Goal: Task Accomplishment & Management: Manage account settings

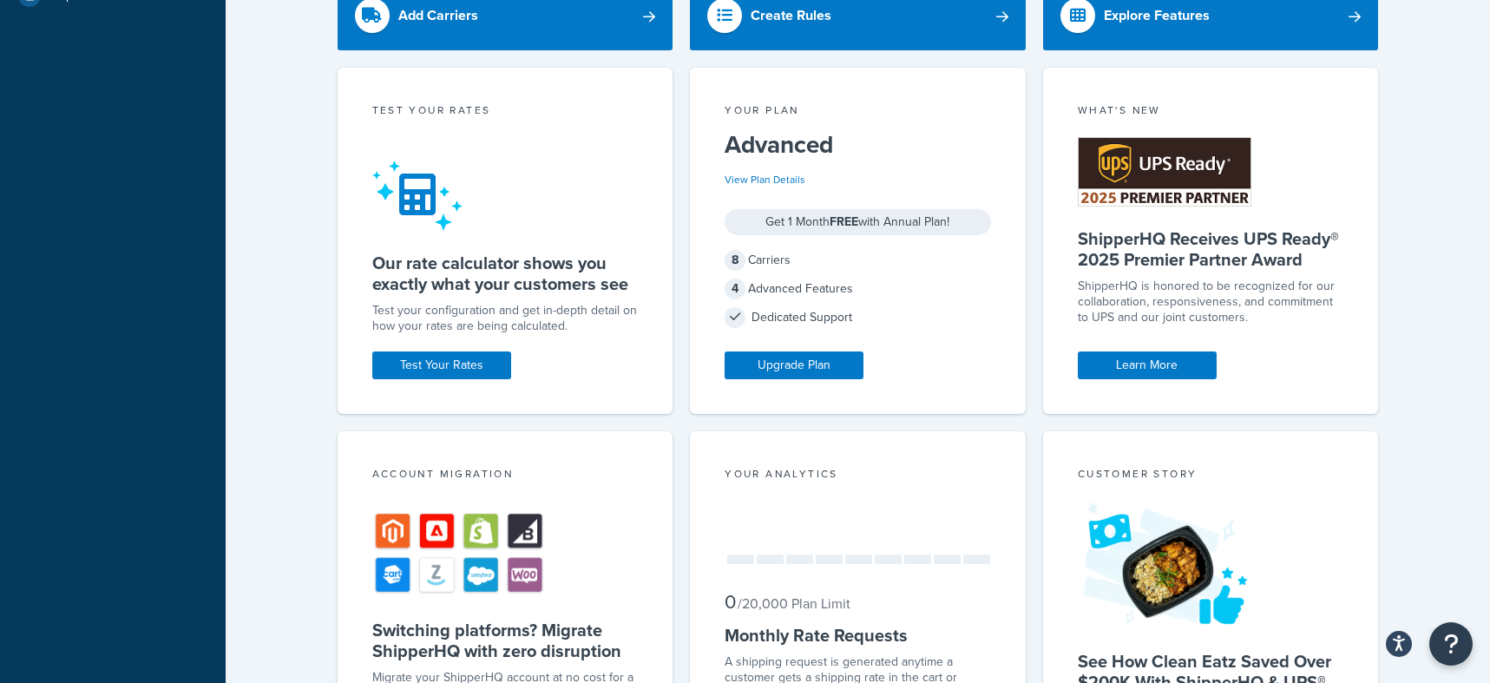
scroll to position [605, 0]
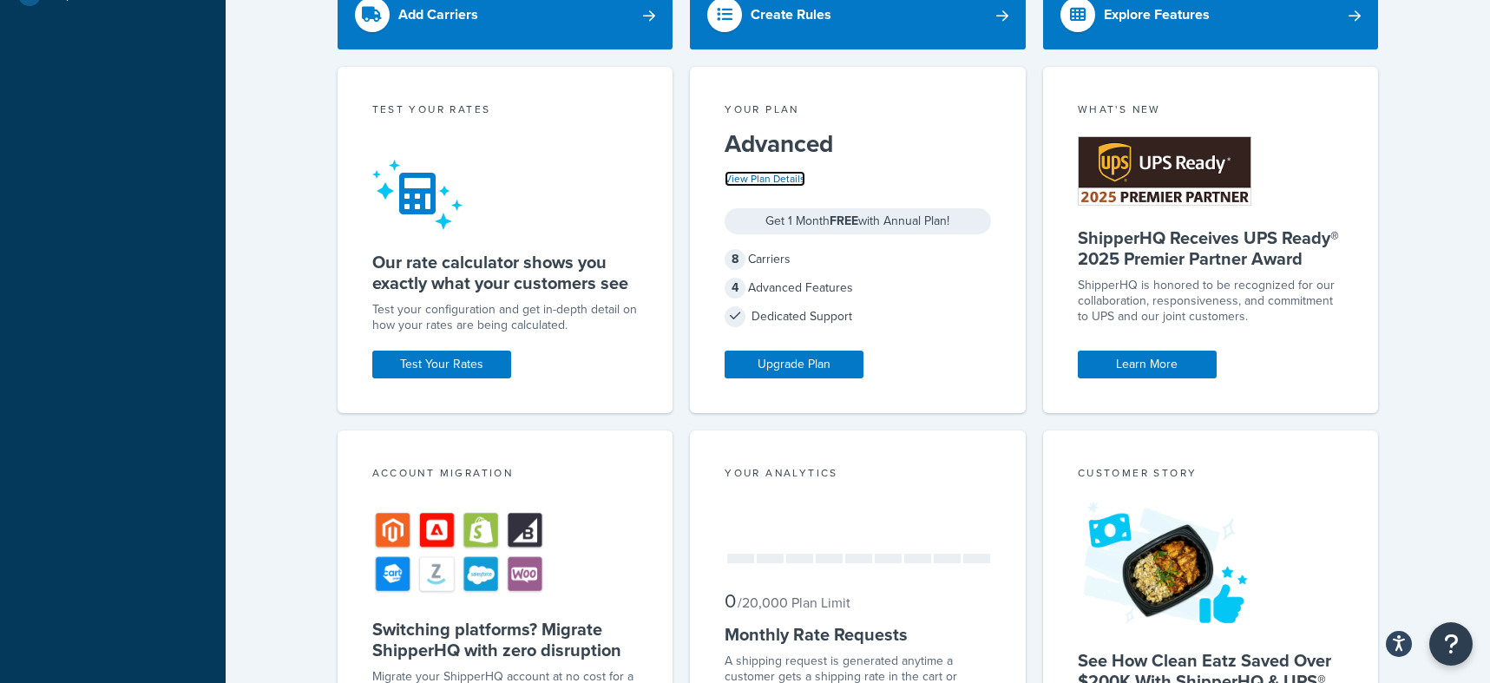
click at [789, 182] on link "View Plan Details" at bounding box center [764, 179] width 81 height 16
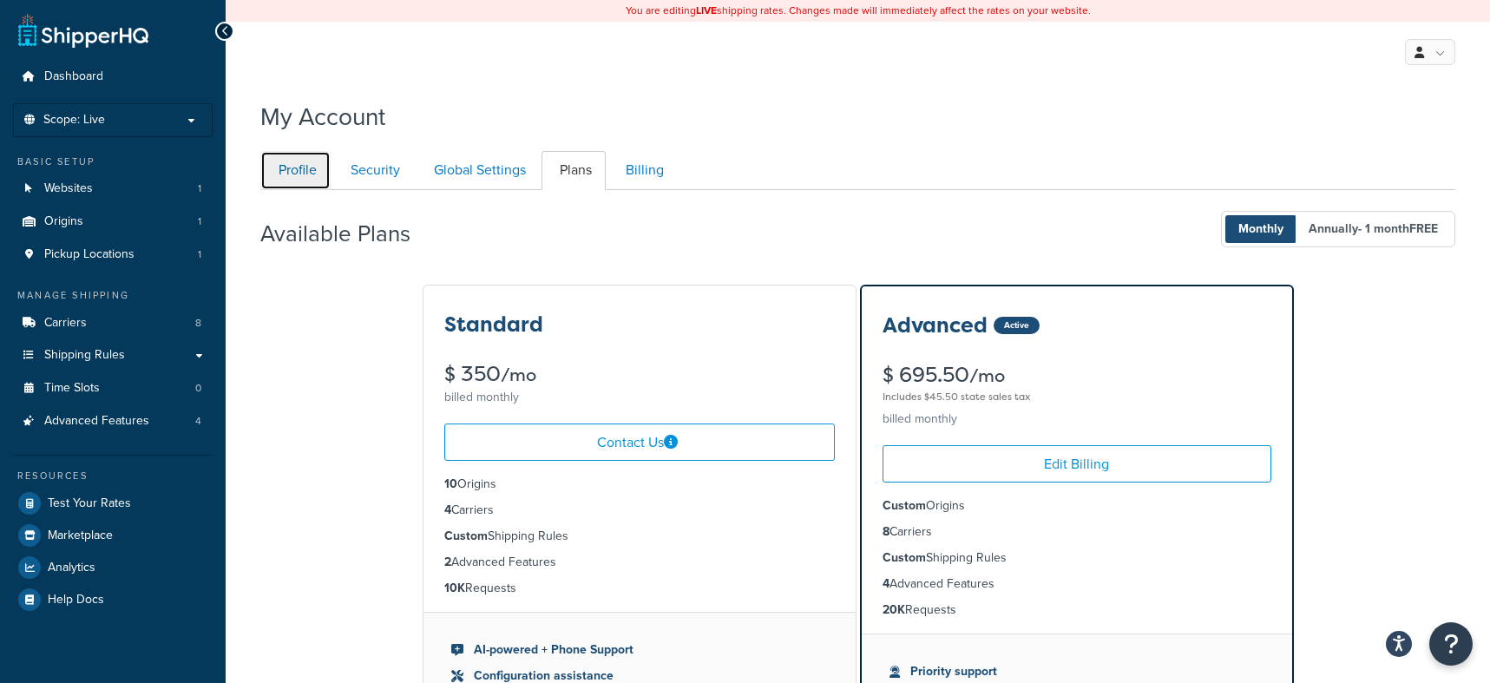
click at [280, 168] on link "Profile" at bounding box center [295, 170] width 70 height 39
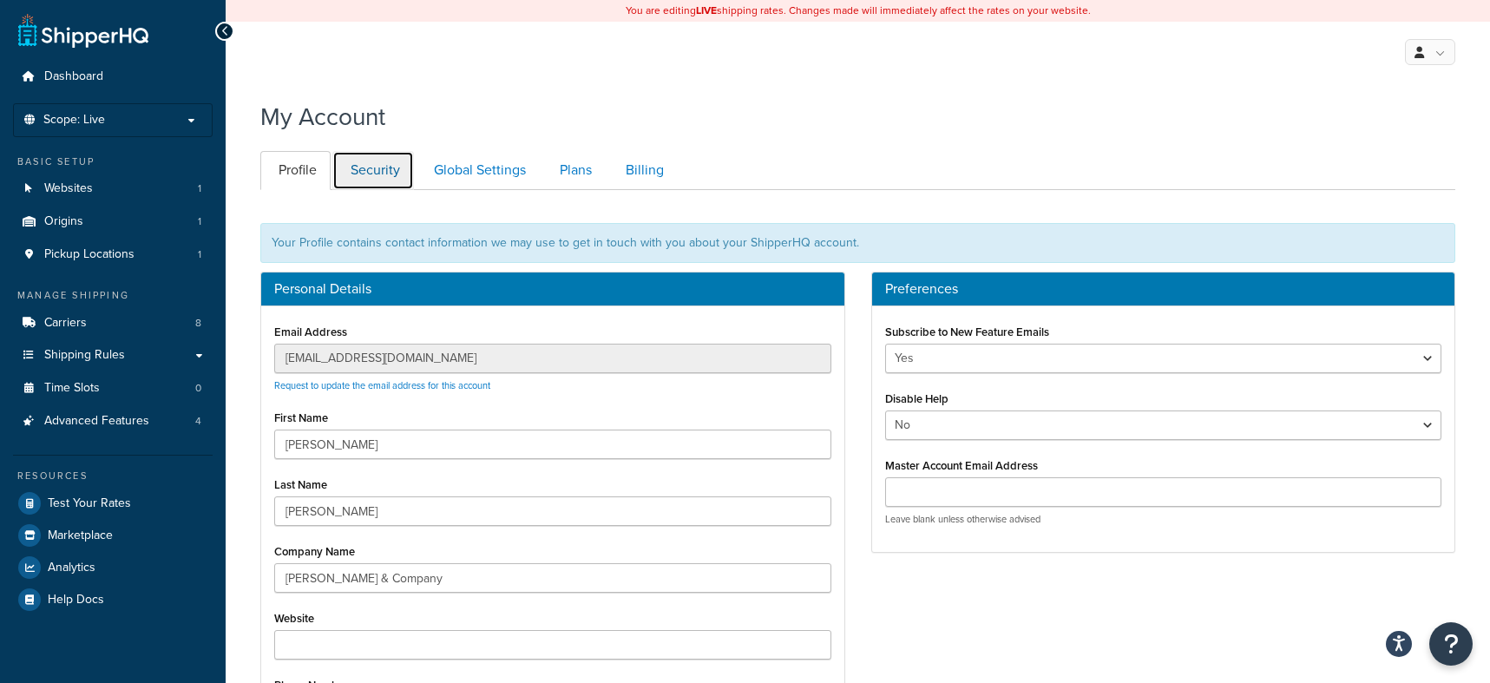
click at [390, 172] on link "Security" at bounding box center [373, 170] width 82 height 39
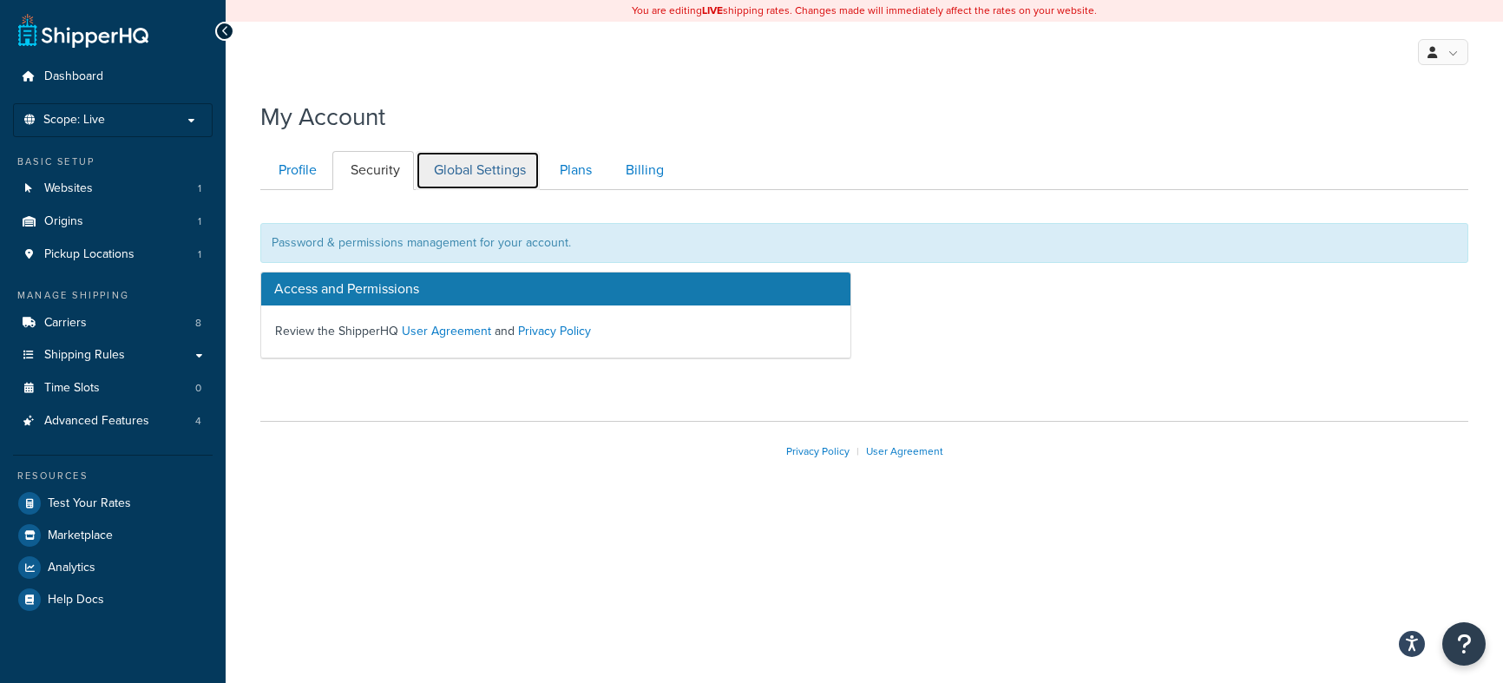
click at [482, 170] on link "Global Settings" at bounding box center [478, 170] width 124 height 39
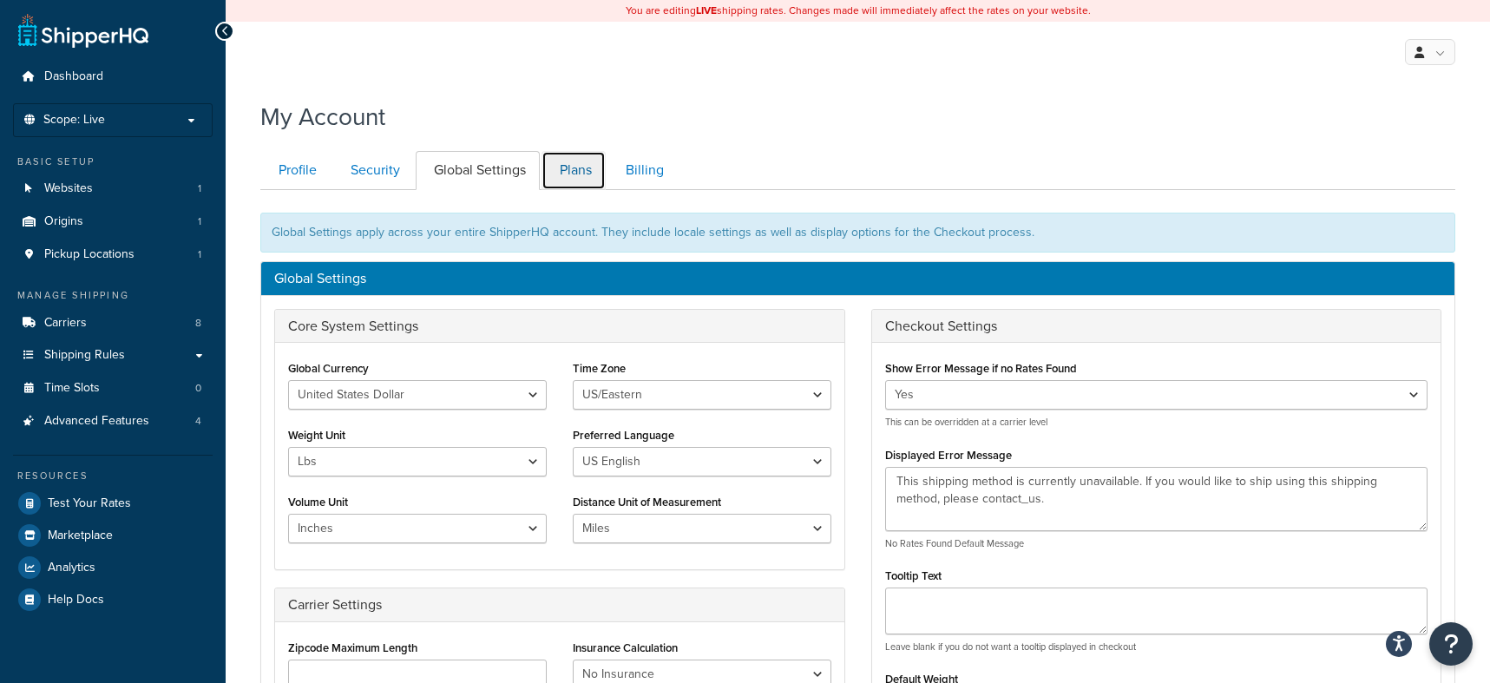
click at [566, 179] on link "Plans" at bounding box center [573, 170] width 64 height 39
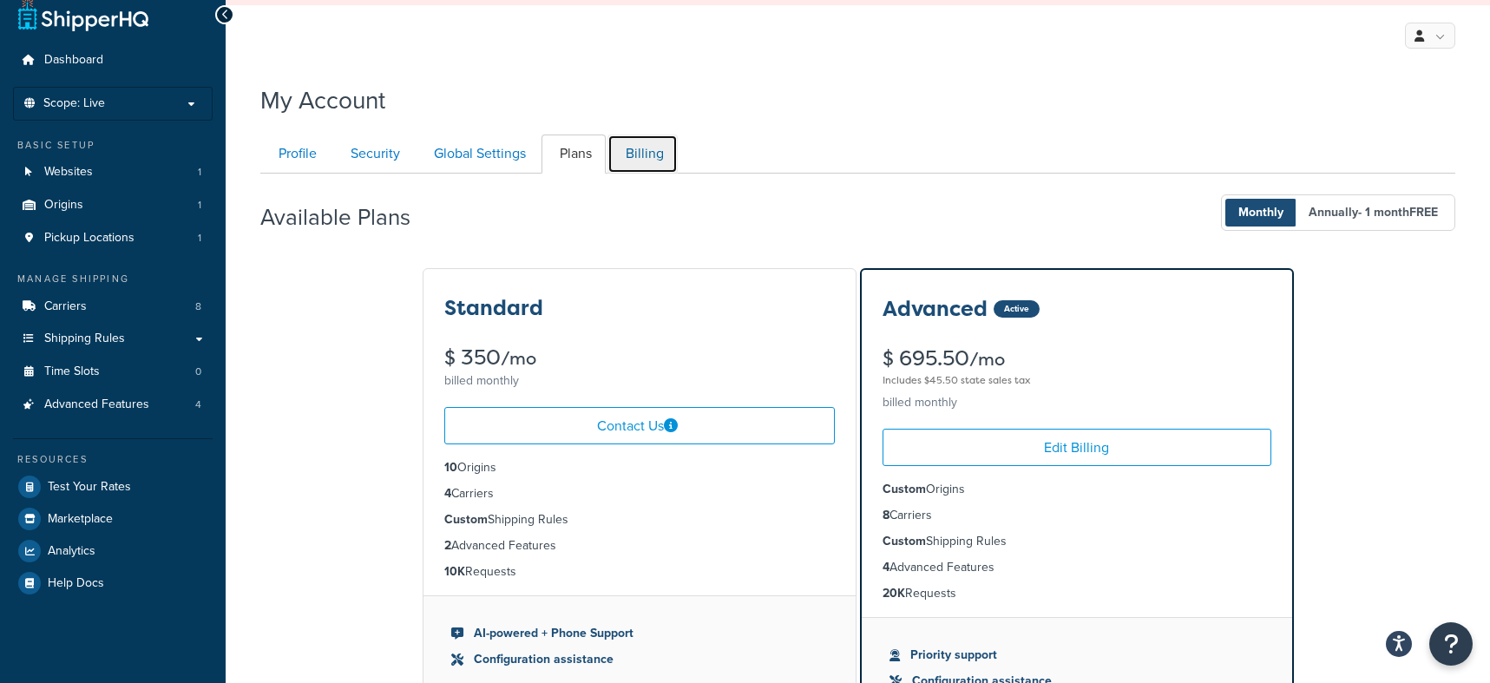
click at [646, 158] on link "Billing" at bounding box center [642, 153] width 70 height 39
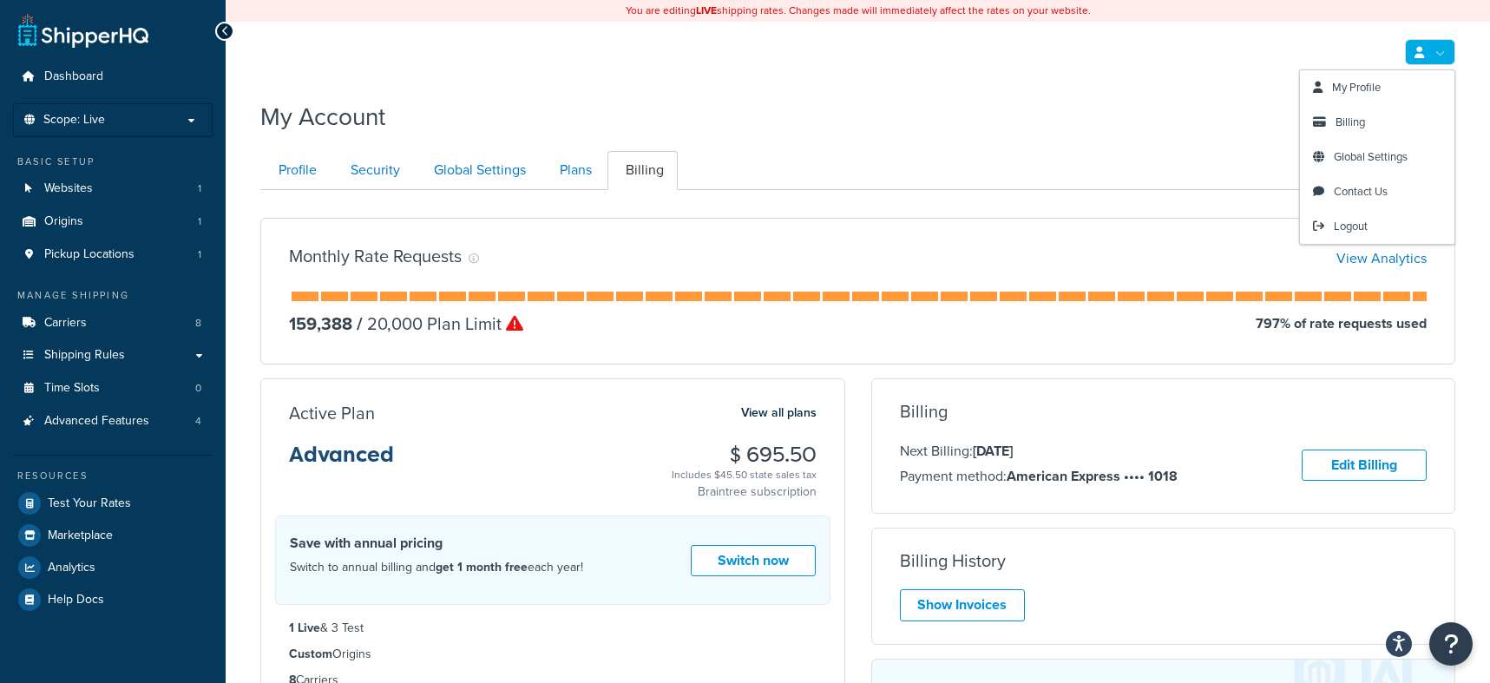
click at [1445, 53] on link at bounding box center [1430, 52] width 50 height 26
click at [1366, 95] on span "My Profile" at bounding box center [1356, 87] width 49 height 16
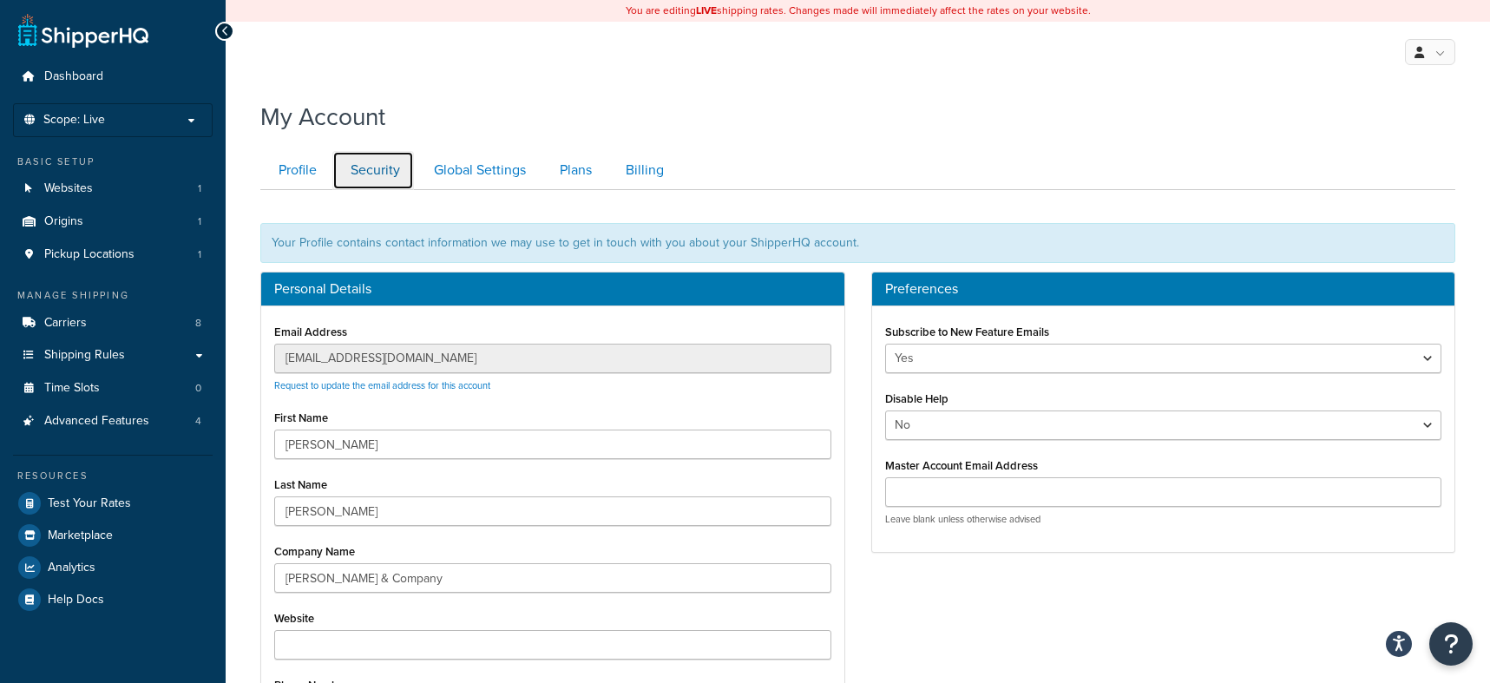
click at [369, 170] on link "Security" at bounding box center [373, 170] width 82 height 39
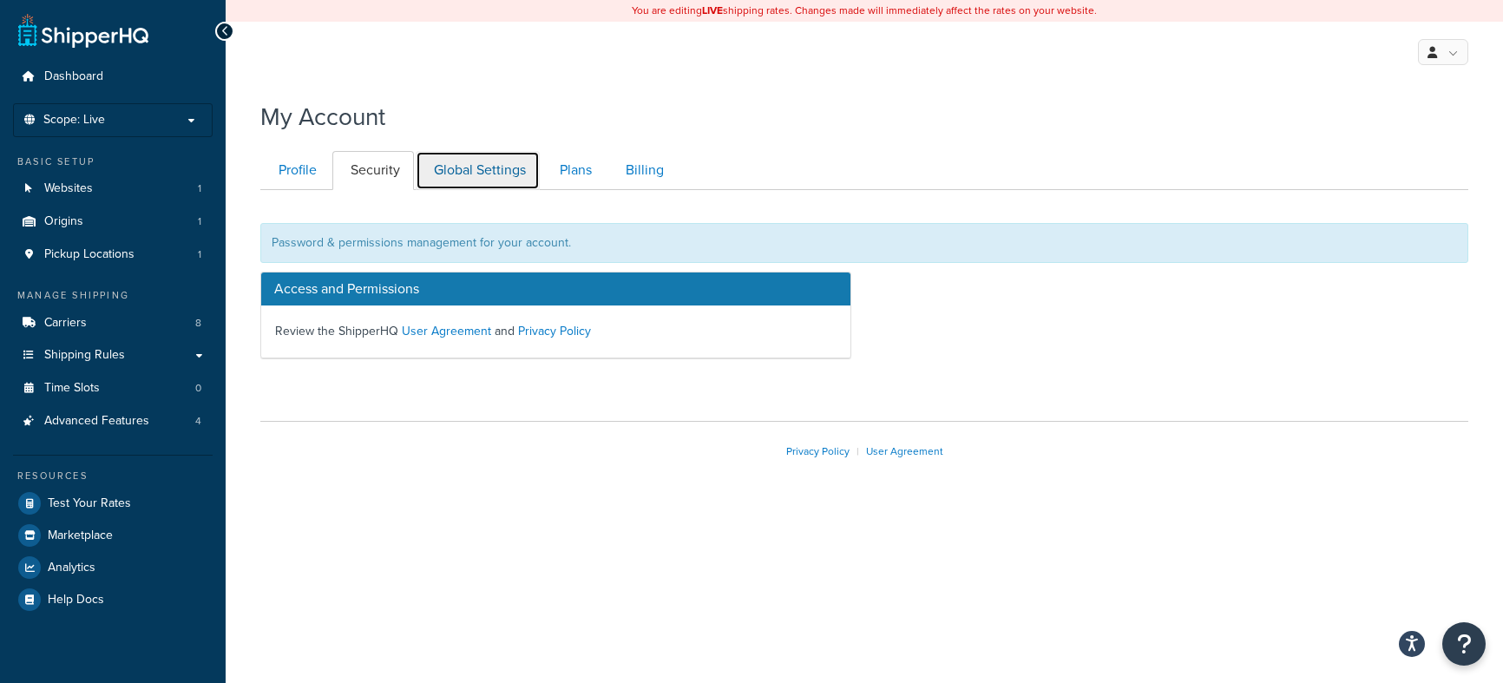
click at [491, 174] on link "Global Settings" at bounding box center [478, 170] width 124 height 39
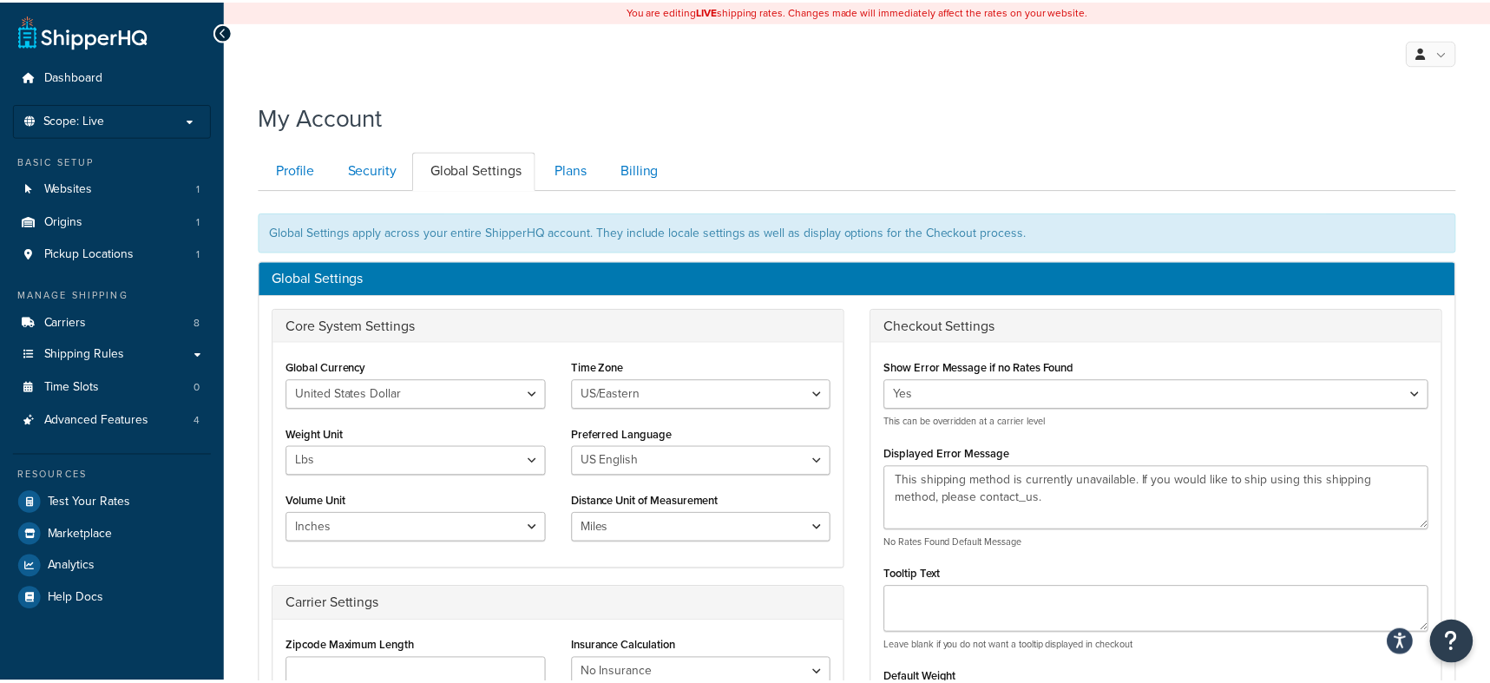
scroll to position [190, 0]
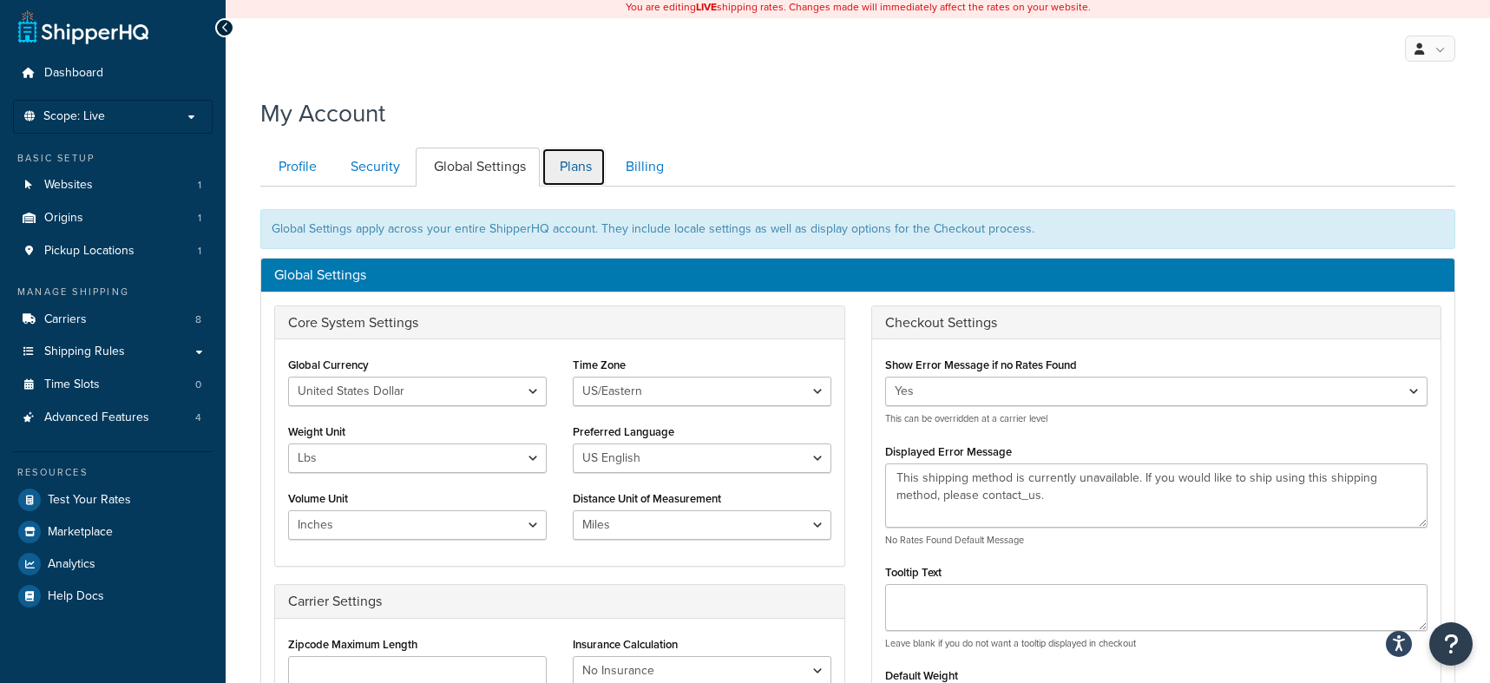
click at [593, 154] on link "Plans" at bounding box center [573, 166] width 64 height 39
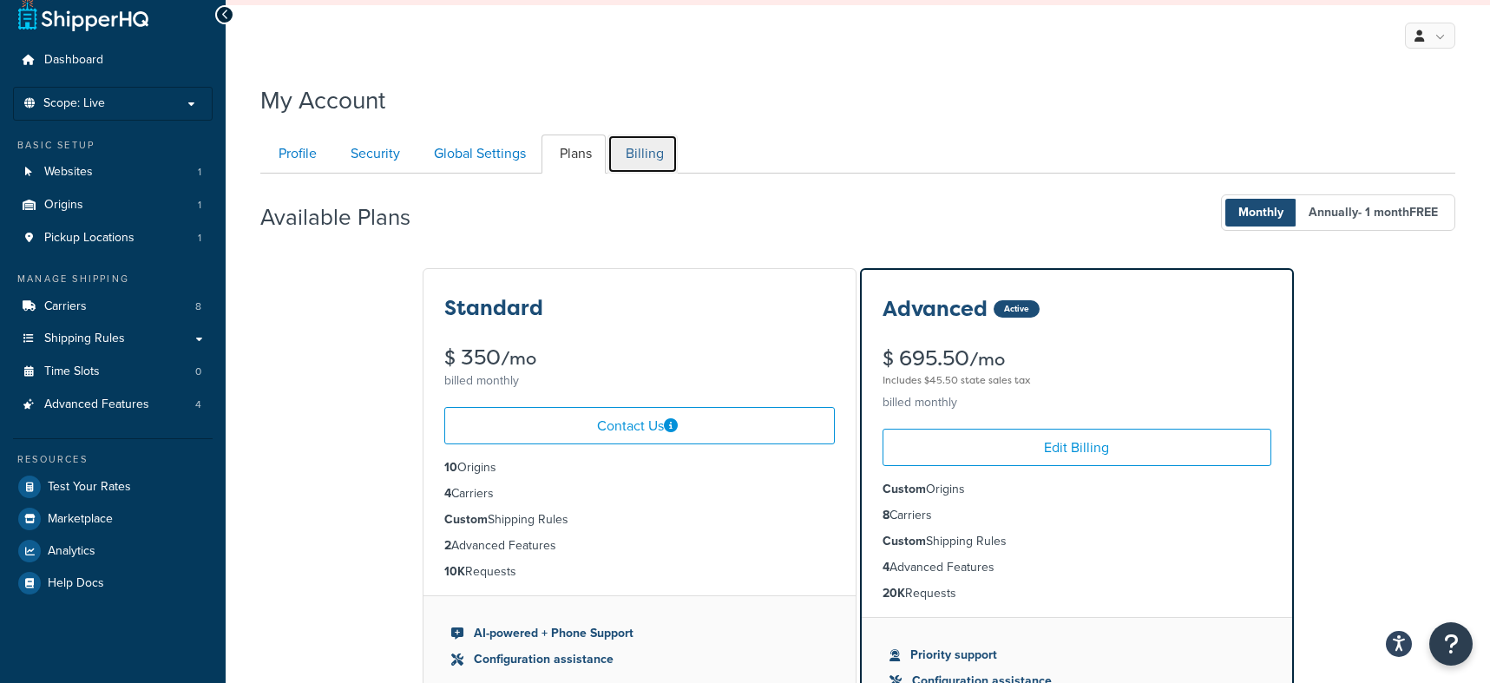
click at [658, 156] on link "Billing" at bounding box center [642, 153] width 70 height 39
